Goal: Task Accomplishment & Management: Manage account settings

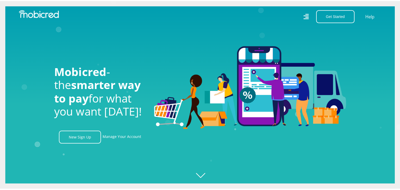
scroll to position [0, 371]
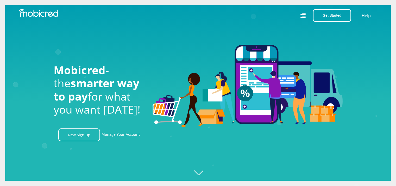
click at [308, 14] on div "Get Started Open an Account Account Holder Login" at bounding box center [330, 15] width 47 height 13
click at [303, 14] on icon at bounding box center [302, 16] width 5 height 8
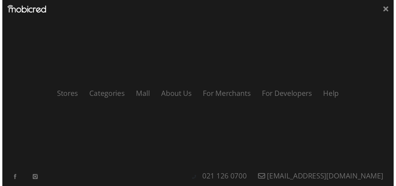
scroll to position [0, 668]
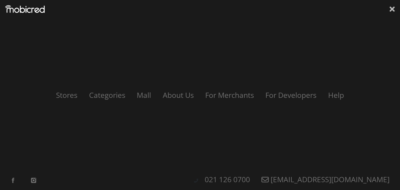
click at [393, 11] on icon at bounding box center [392, 9] width 5 height 8
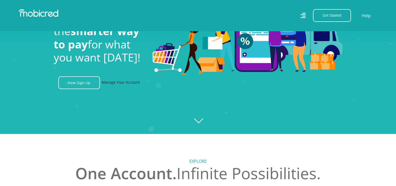
scroll to position [0, 965]
click at [124, 84] on link "Manage Your Account" at bounding box center [121, 82] width 38 height 13
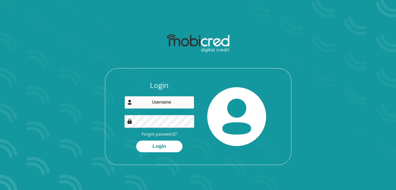
click at [150, 103] on input "email" at bounding box center [159, 102] width 70 height 13
type input "[EMAIL_ADDRESS][DOMAIN_NAME]"
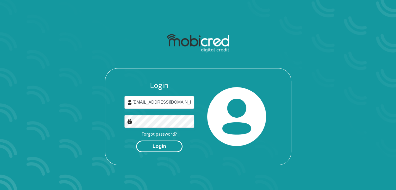
click at [160, 147] on button "Login" at bounding box center [159, 147] width 46 height 12
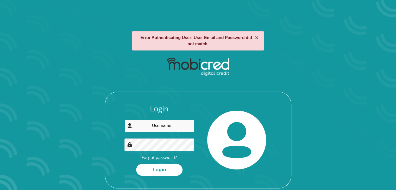
click at [168, 127] on input "email" at bounding box center [159, 126] width 70 height 13
type input "[EMAIL_ADDRESS][DOMAIN_NAME]"
click at [130, 145] on img at bounding box center [129, 144] width 5 height 5
click at [128, 144] on img at bounding box center [129, 144] width 5 height 5
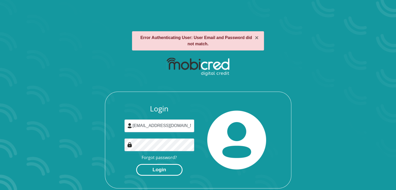
click at [164, 168] on button "Login" at bounding box center [159, 170] width 46 height 12
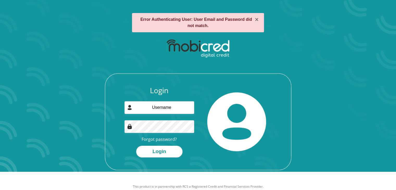
scroll to position [30, 0]
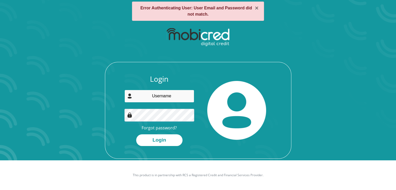
click at [163, 98] on input "email" at bounding box center [159, 96] width 70 height 13
type input "[EMAIL_ADDRESS][DOMAIN_NAME]"
click at [160, 128] on link "Forgot password?" at bounding box center [159, 128] width 35 height 6
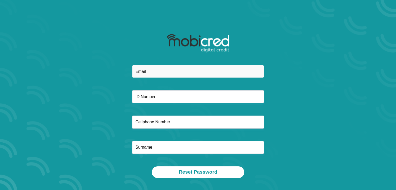
click at [146, 71] on input "email" at bounding box center [198, 71] width 132 height 13
type input "[EMAIL_ADDRESS][DOMAIN_NAME]"
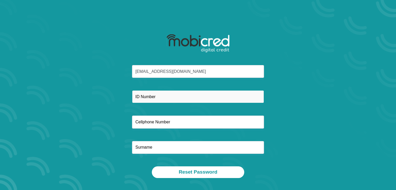
click at [155, 96] on input "text" at bounding box center [198, 96] width 132 height 13
type input "9307140196080"
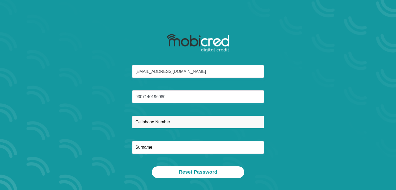
click at [158, 120] on input "text" at bounding box center [198, 122] width 132 height 13
type input "0655110816"
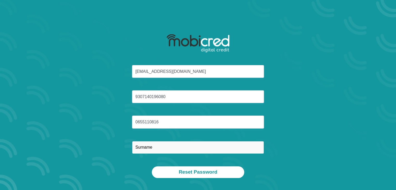
click at [145, 147] on input "text" at bounding box center [198, 147] width 132 height 13
type input "Valoo"
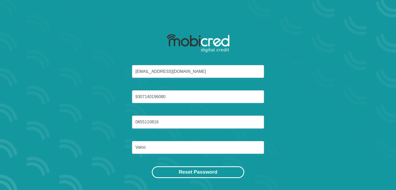
click at [204, 173] on button "Reset Password" at bounding box center [198, 172] width 92 height 12
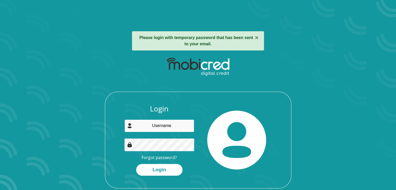
click at [152, 123] on input "email" at bounding box center [159, 126] width 70 height 13
type input "[EMAIL_ADDRESS][DOMAIN_NAME]"
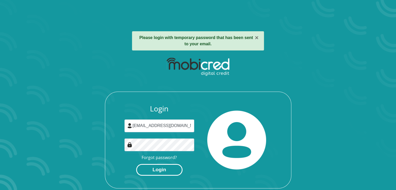
click at [161, 168] on button "Login" at bounding box center [159, 170] width 46 height 12
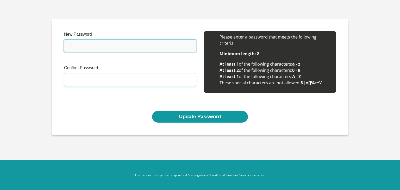
click at [76, 45] on input "New Password" at bounding box center [130, 46] width 132 height 13
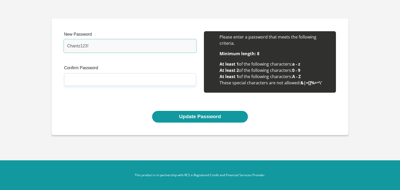
type input "Chantz123!"
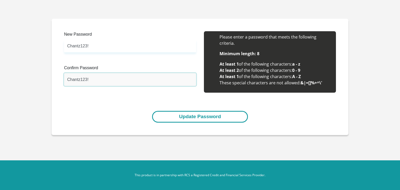
type input "Chantz123!"
click at [204, 118] on button "Update Password" at bounding box center [200, 117] width 96 height 12
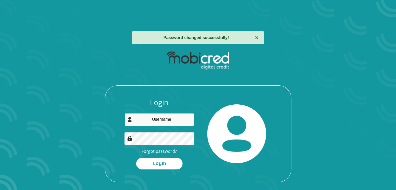
click at [171, 122] on input "email" at bounding box center [159, 119] width 70 height 13
type input "chantellevaloo1@gmail.com"
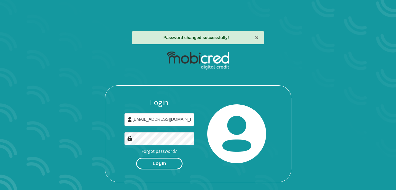
click at [162, 164] on button "Login" at bounding box center [159, 164] width 46 height 12
